Goal: Task Accomplishment & Management: Manage account settings

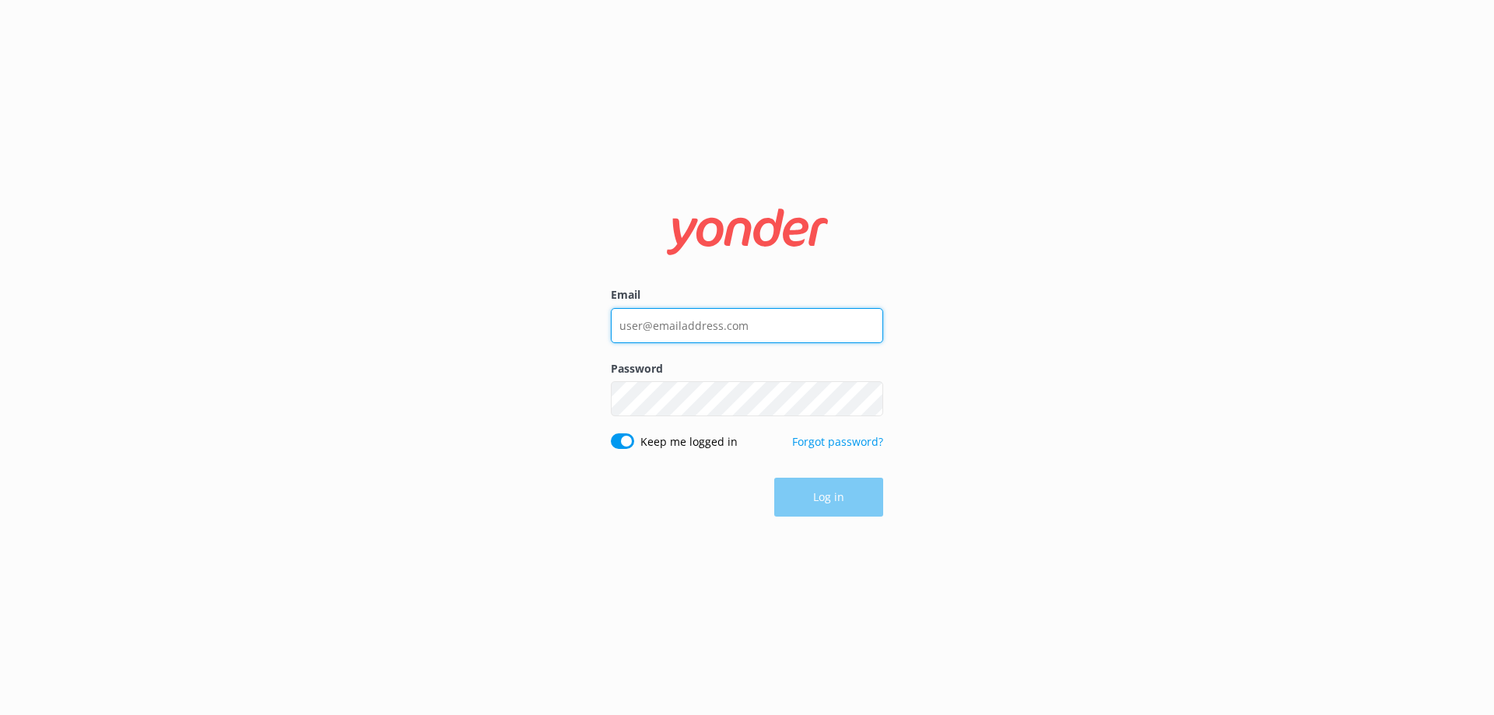
type input "[EMAIL_ADDRESS][DOMAIN_NAME]"
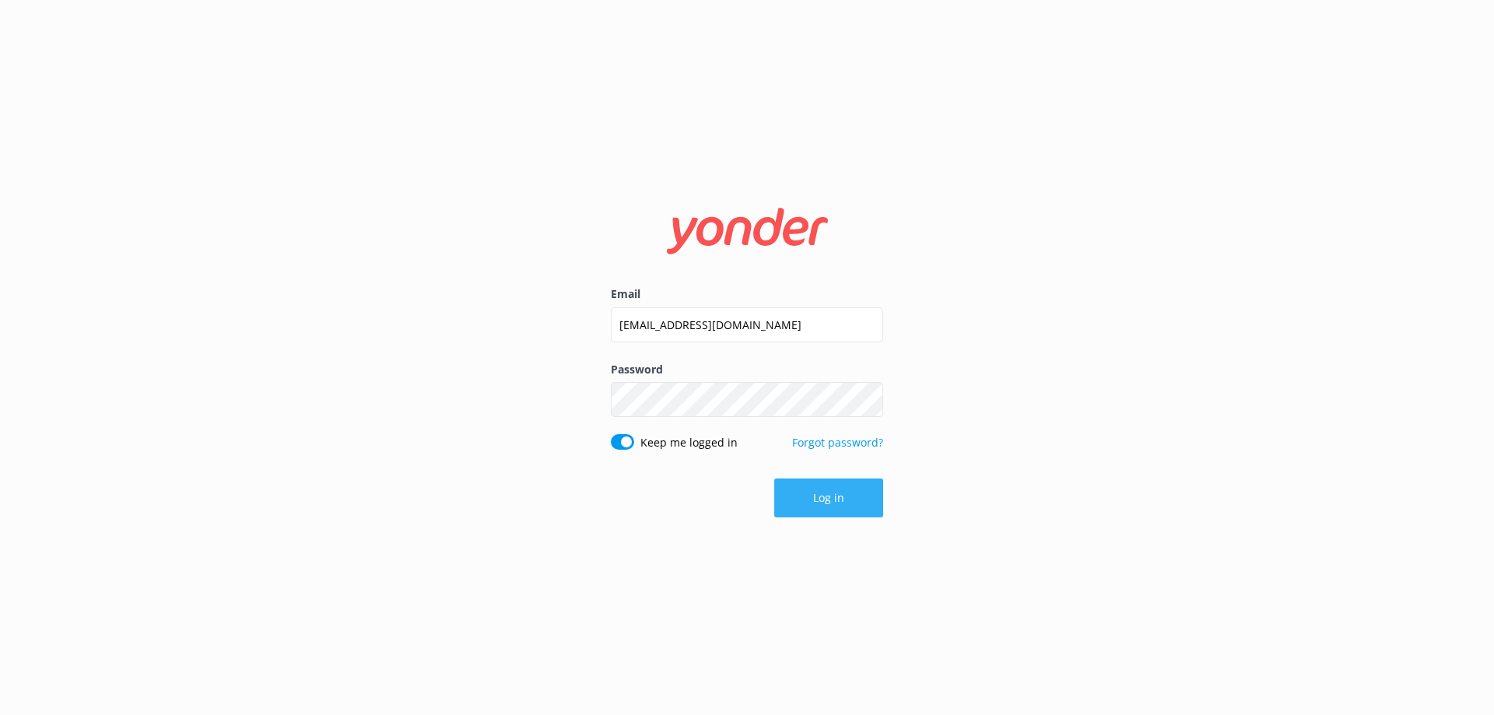
click at [829, 501] on button "Log in" at bounding box center [828, 498] width 109 height 39
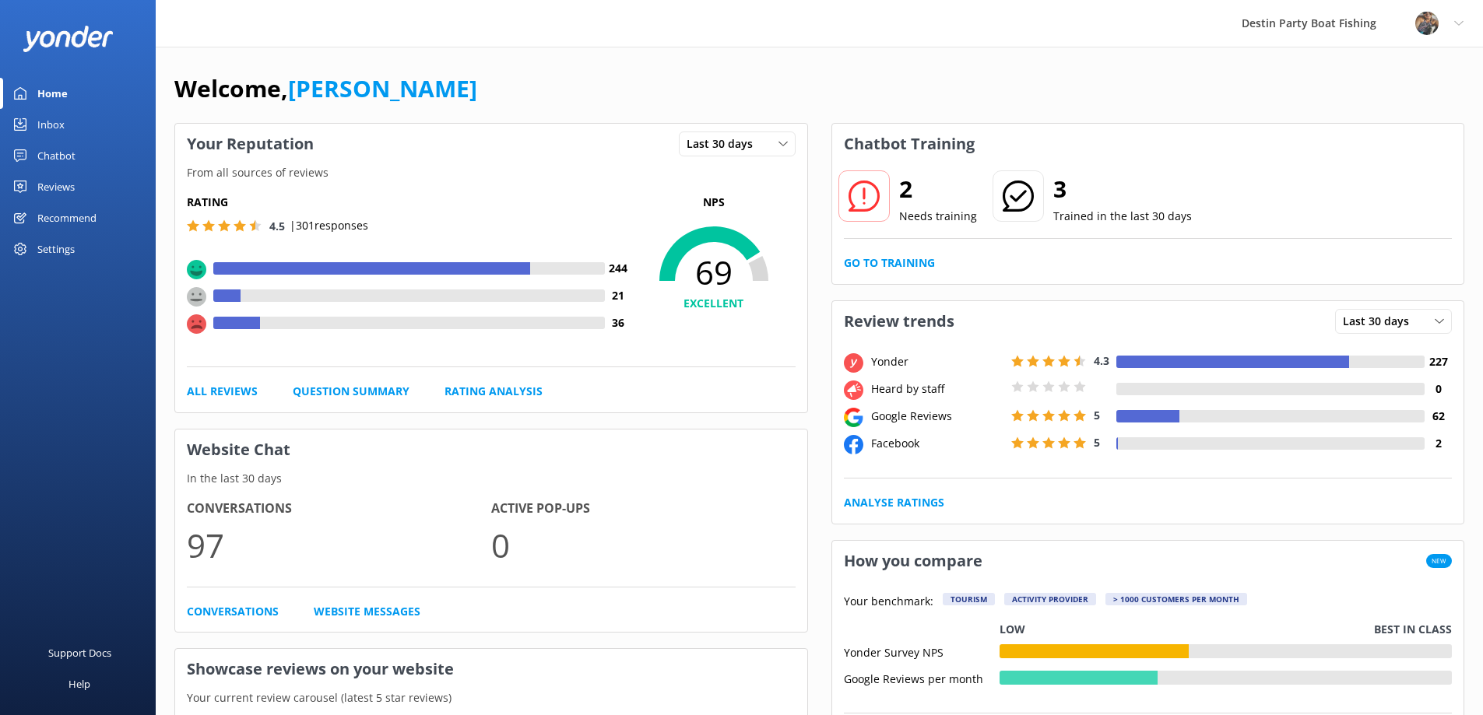
click at [40, 128] on div "Inbox" at bounding box center [50, 124] width 27 height 31
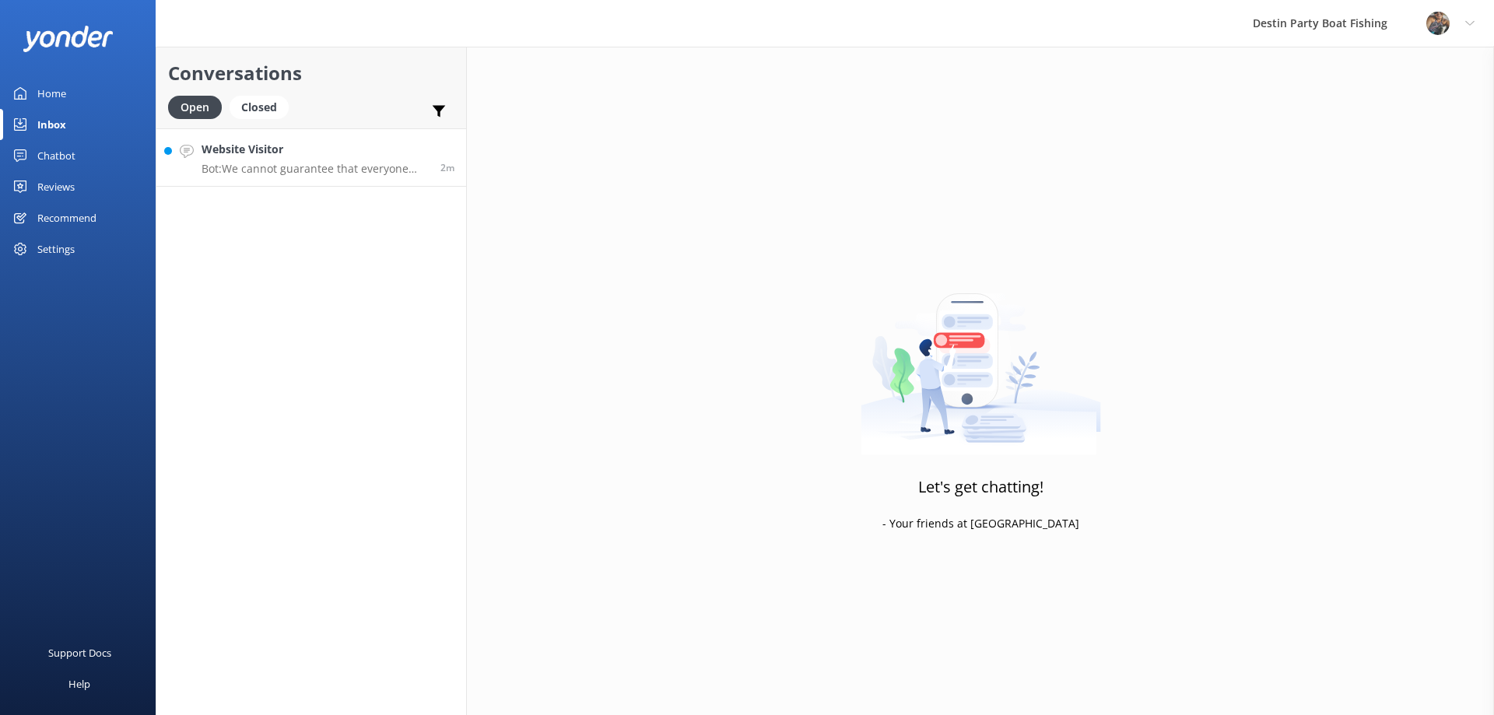
click at [319, 162] on p "Bot: We cannot guarantee that everyone will catch a fish, as it is called fishi…" at bounding box center [315, 169] width 227 height 14
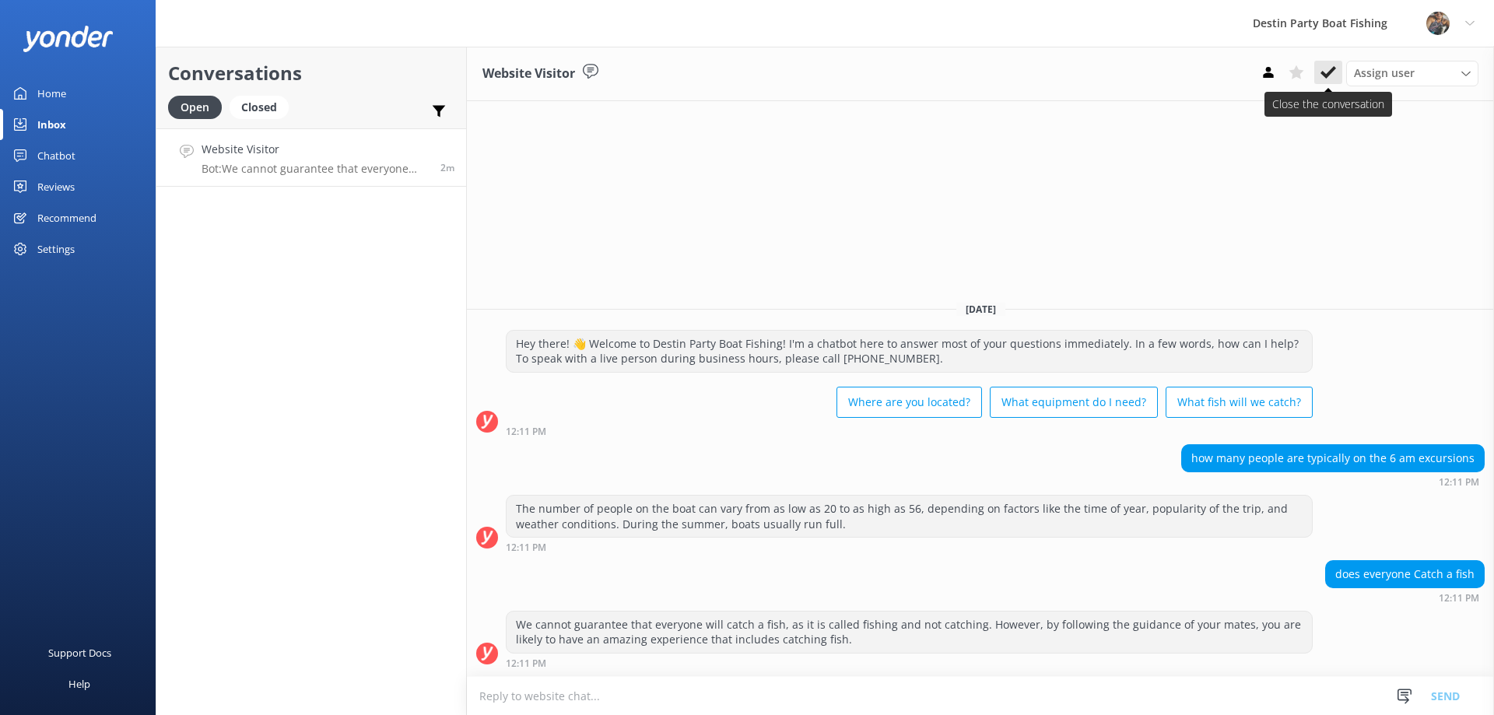
click at [1331, 75] on icon at bounding box center [1329, 73] width 16 height 16
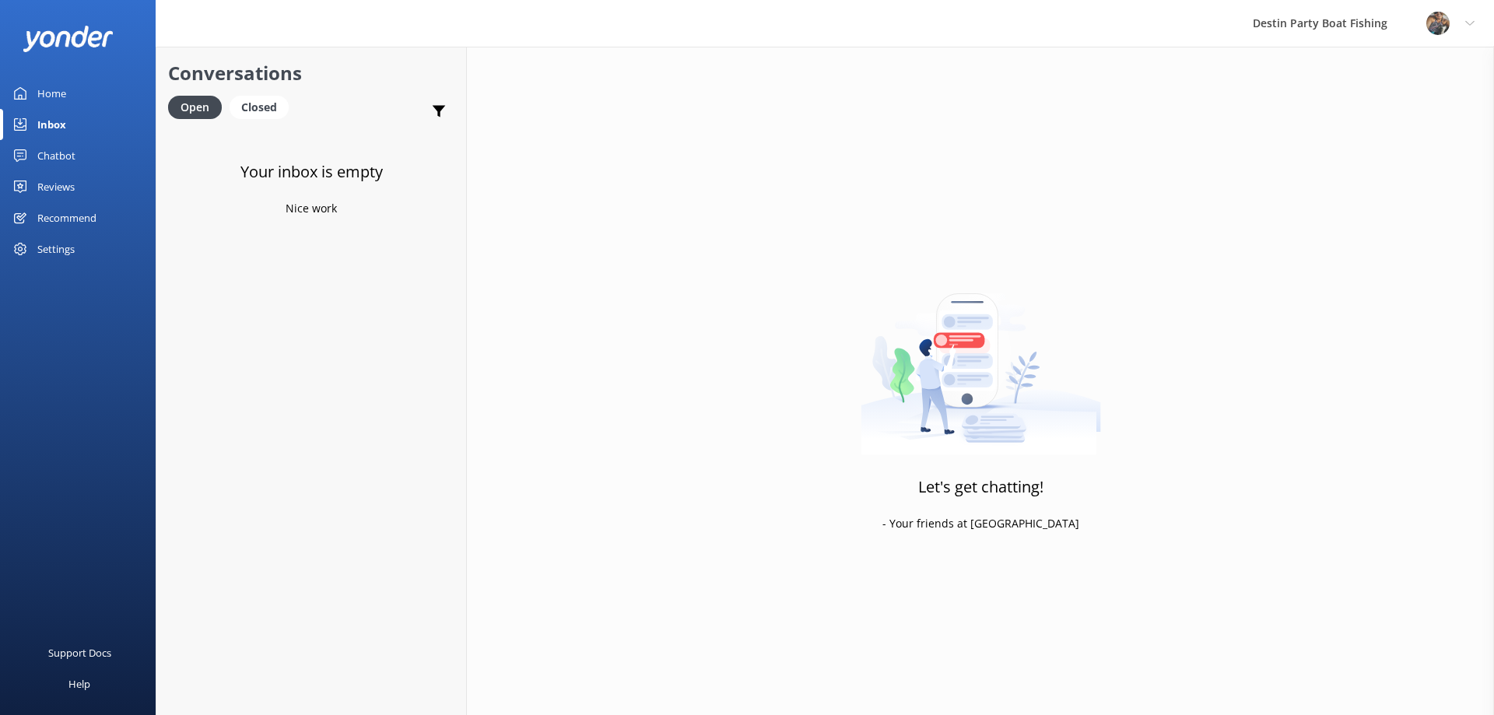
click at [47, 130] on div "Inbox" at bounding box center [51, 124] width 29 height 31
click at [54, 183] on div "Reviews" at bounding box center [55, 186] width 37 height 31
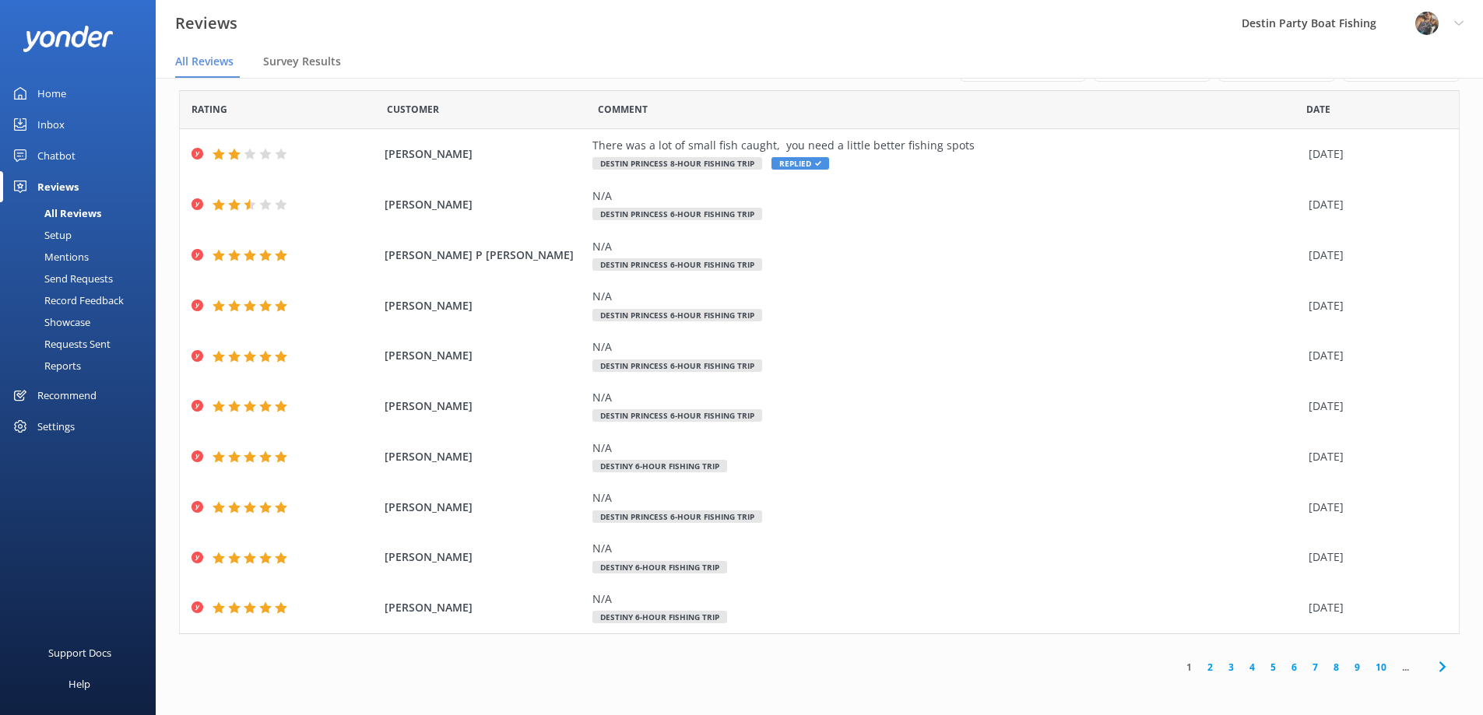
scroll to position [31, 0]
click at [62, 125] on div "Inbox" at bounding box center [50, 124] width 27 height 31
